Goal: Navigation & Orientation: Find specific page/section

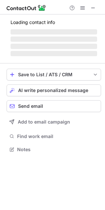
scroll to position [159, 105]
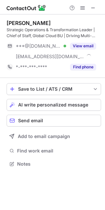
scroll to position [159, 105]
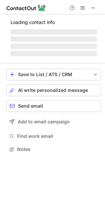
scroll to position [169, 105]
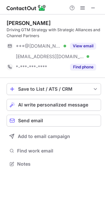
scroll to position [159, 105]
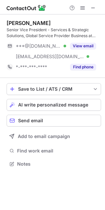
scroll to position [159, 105]
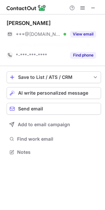
scroll to position [137, 105]
